Goal: Task Accomplishment & Management: Use online tool/utility

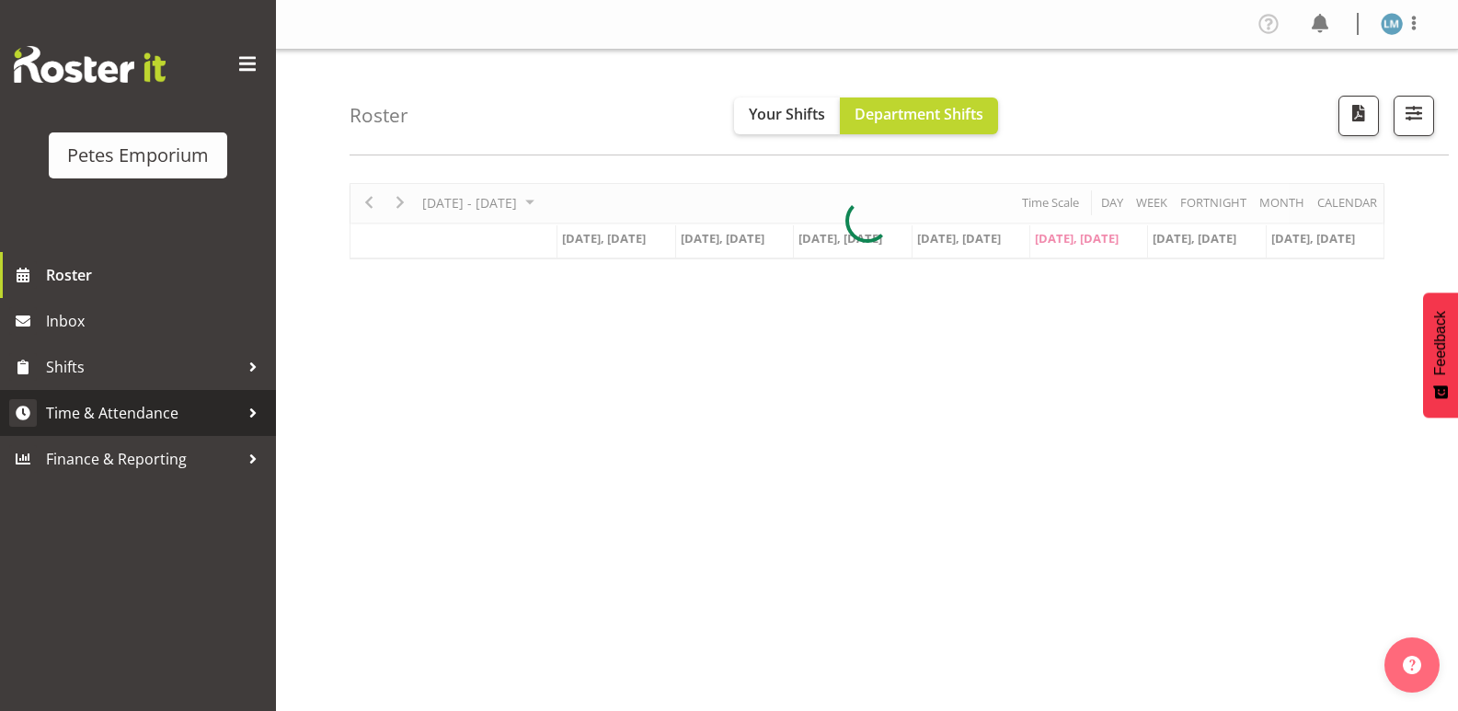
click at [148, 408] on span "Time & Attendance" at bounding box center [142, 413] width 193 height 28
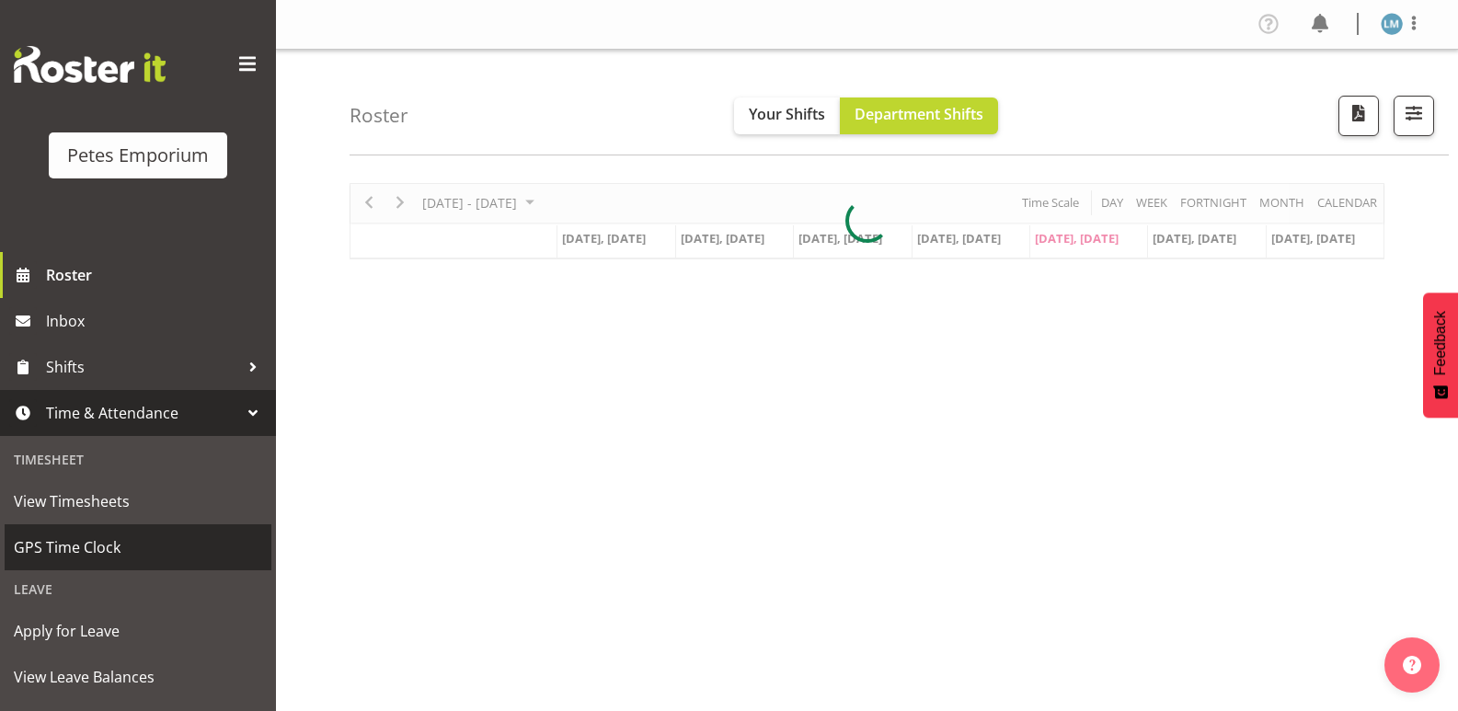
click at [121, 539] on span "GPS Time Clock" at bounding box center [138, 548] width 248 height 28
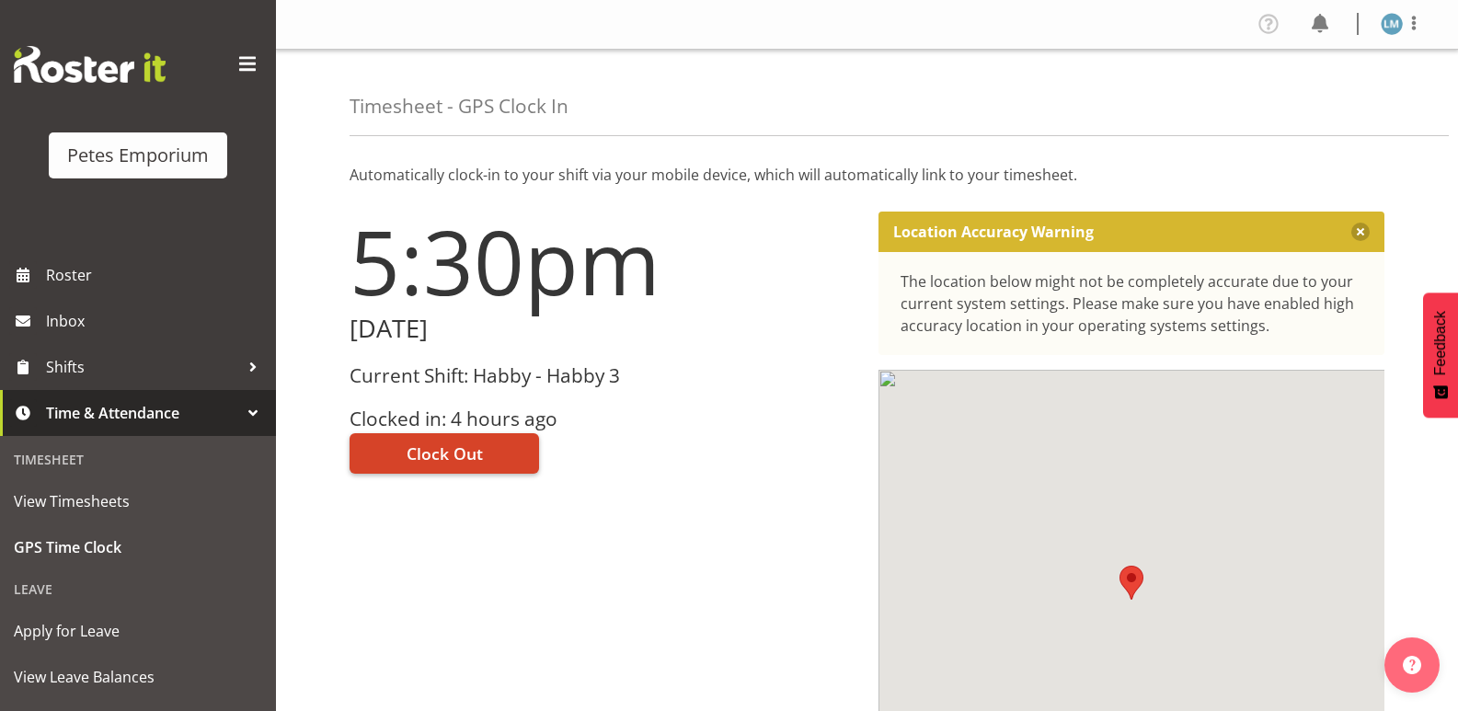
click at [458, 447] on span "Clock Out" at bounding box center [445, 454] width 76 height 24
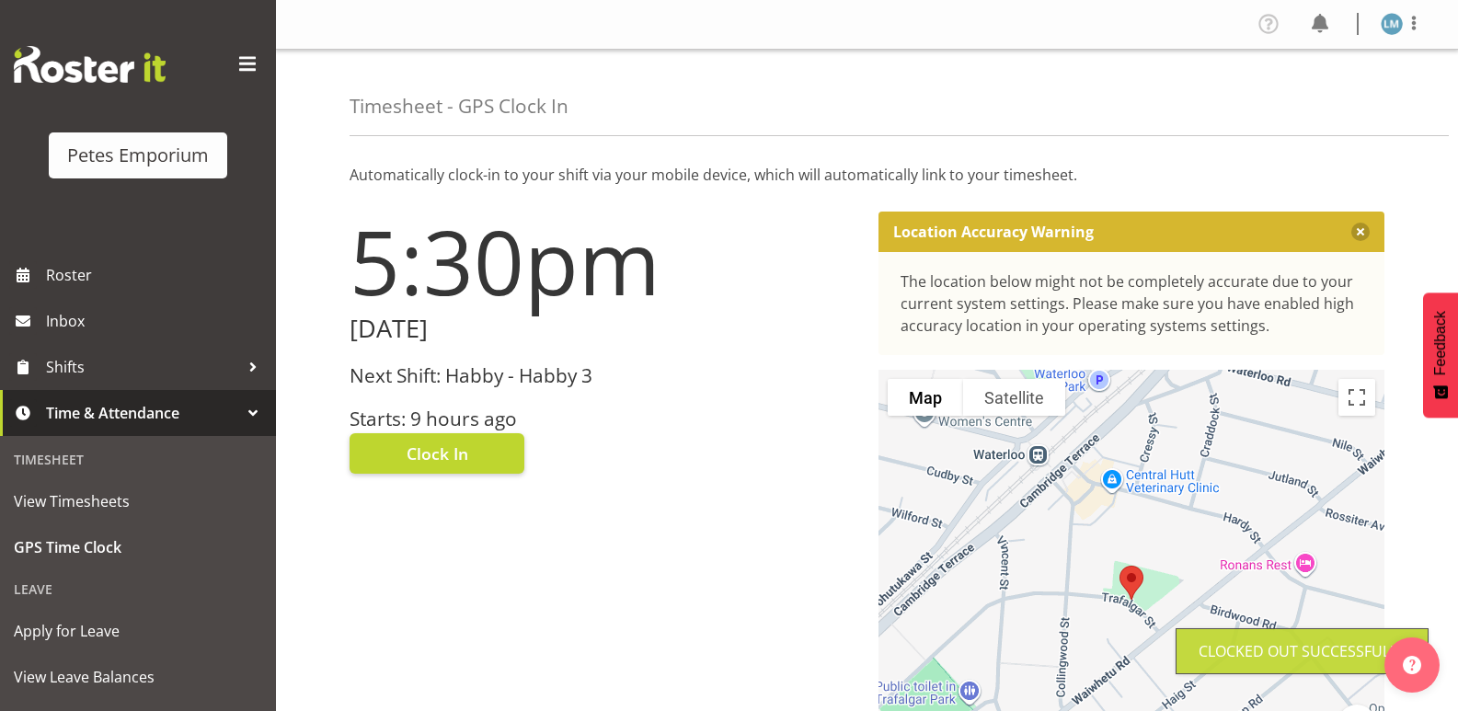
click at [1394, 15] on img at bounding box center [1392, 24] width 22 height 22
click at [1313, 98] on link "Log Out" at bounding box center [1336, 96] width 177 height 33
